Goal: Task Accomplishment & Management: Manage account settings

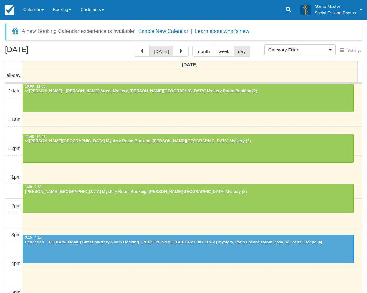
select select
click at [32, 6] on link "Calendar" at bounding box center [34, 10] width 30 height 20
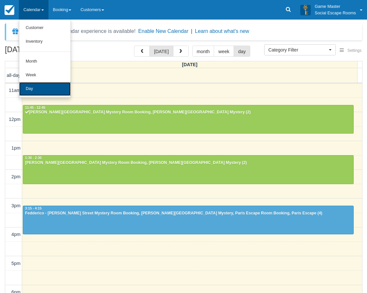
click at [39, 89] on link "Day" at bounding box center [44, 89] width 51 height 14
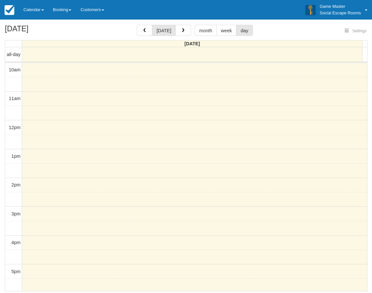
select select
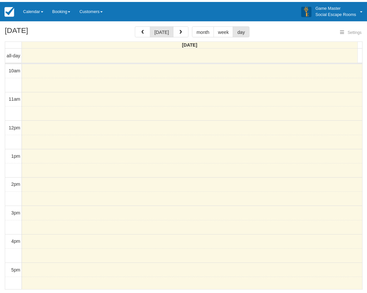
scroll to position [87, 0]
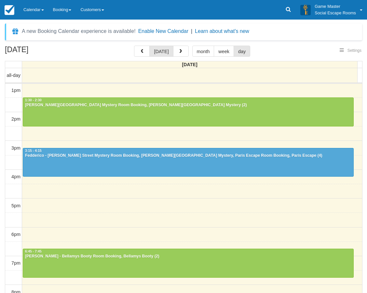
select select
click at [29, 16] on link "Calendar" at bounding box center [34, 10] width 30 height 20
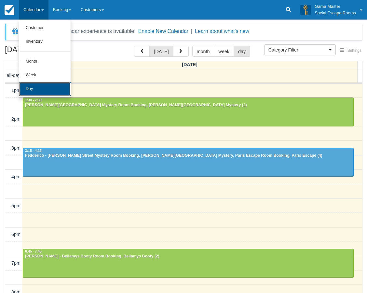
click at [35, 86] on link "Day" at bounding box center [44, 89] width 51 height 14
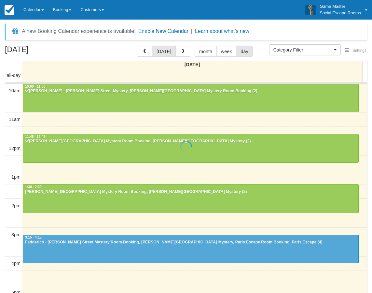
select select
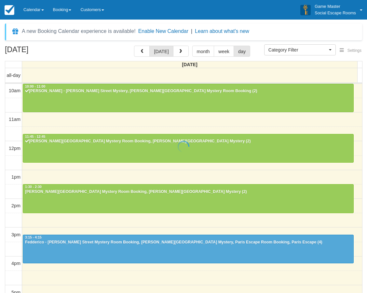
scroll to position [87, 0]
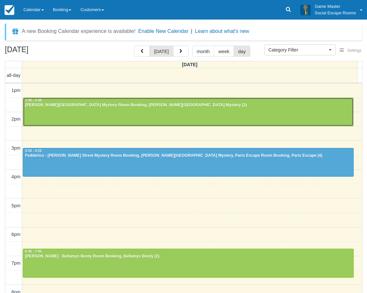
click at [184, 109] on div at bounding box center [188, 112] width 330 height 28
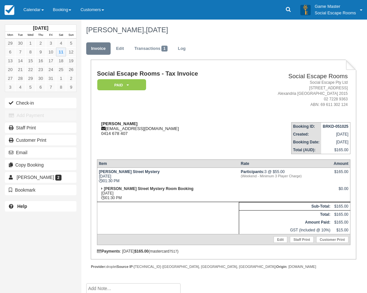
click at [150, 125] on div "Gareth K Pearce tilps@hotmail.com 0414 678 407" at bounding box center [170, 128] width 146 height 15
click at [63, 109] on div "Check-in Add Payment Staff Print Customer Print Email Copy Booking Gareth K Pea…" at bounding box center [40, 146] width 81 height 99
click at [62, 105] on button "Check-in" at bounding box center [41, 103] width 72 height 10
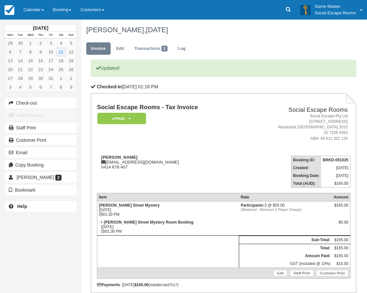
click at [239, 201] on th "Rate" at bounding box center [285, 197] width 93 height 8
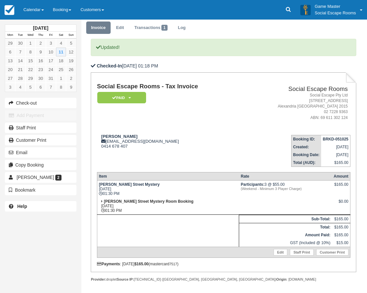
scroll to position [33, 0]
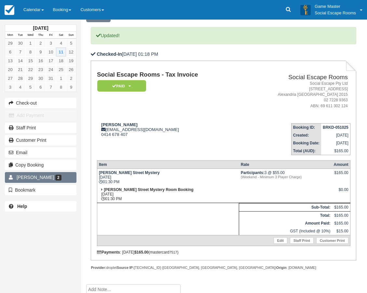
click at [63, 175] on link "Gareth K Pearce 2" at bounding box center [41, 177] width 72 height 10
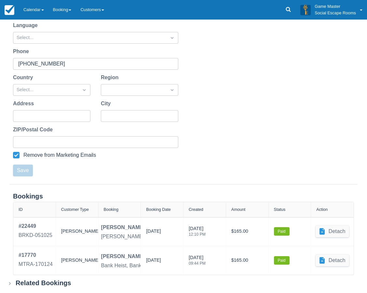
scroll to position [124, 0]
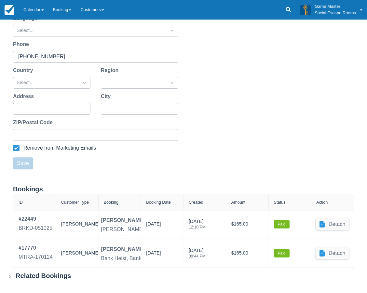
click at [44, 278] on div "Related Bookings" at bounding box center [44, 276] width 56 height 8
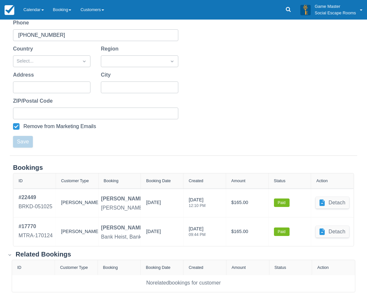
scroll to position [156, 0]
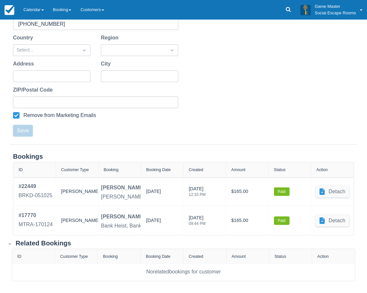
click at [61, 245] on div "Related Bookings" at bounding box center [44, 243] width 56 height 8
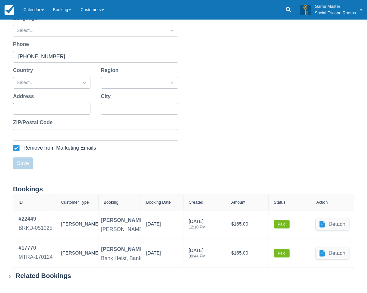
scroll to position [124, 0]
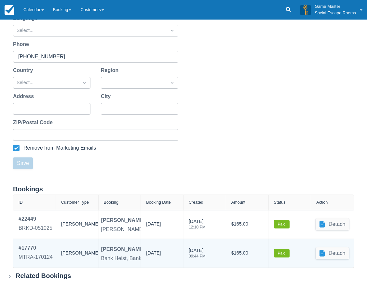
drag, startPoint x: 172, startPoint y: 254, endPoint x: 151, endPoint y: 250, distance: 21.2
click at [151, 250] on div "20/01/2024" at bounding box center [162, 253] width 32 height 18
click at [172, 256] on div "20/01/2024" at bounding box center [162, 253] width 32 height 18
drag, startPoint x: 164, startPoint y: 250, endPoint x: 152, endPoint y: 247, distance: 12.4
click at [152, 247] on div "20/01/2024" at bounding box center [162, 253] width 32 height 18
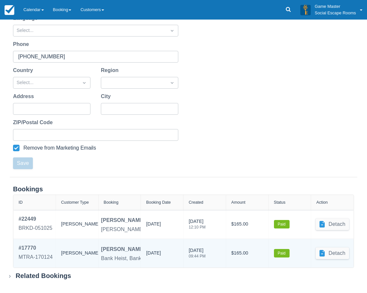
click at [151, 248] on div "20/01/2024" at bounding box center [162, 253] width 32 height 18
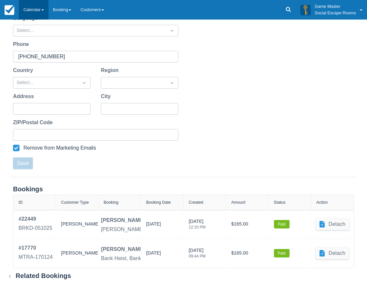
click at [29, 11] on link "Calendar" at bounding box center [34, 10] width 30 height 20
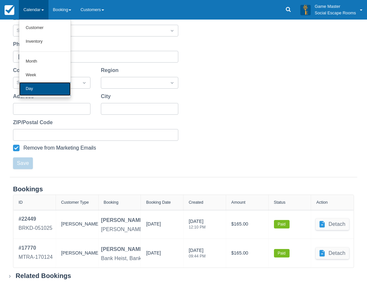
click at [42, 84] on link "Day" at bounding box center [44, 89] width 51 height 14
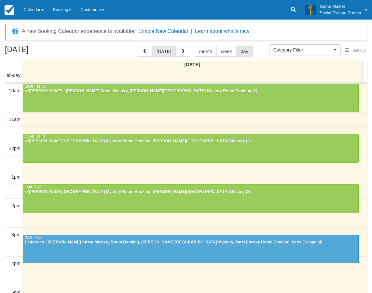
select select
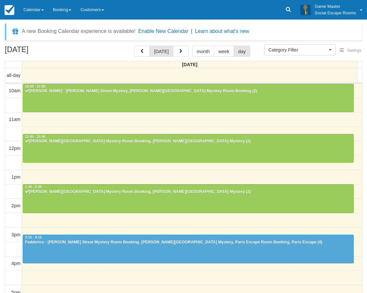
scroll to position [87, 0]
